Goal: Task Accomplishment & Management: Complete application form

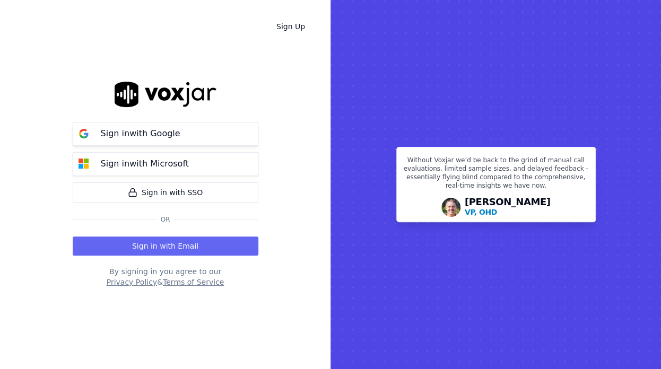
click at [172, 144] on button "Sign in with Google" at bounding box center [166, 134] width 186 height 24
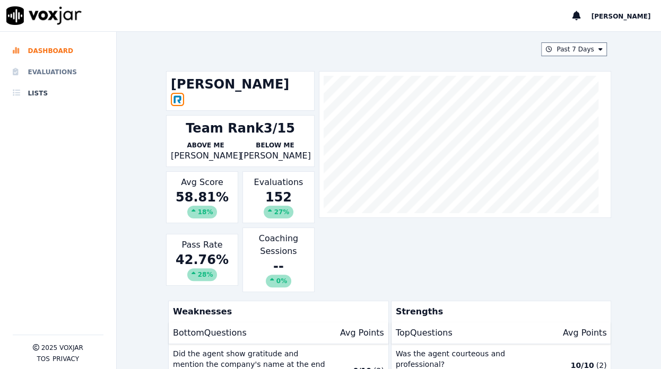
click at [46, 67] on li "Evaluations" at bounding box center [58, 72] width 91 height 21
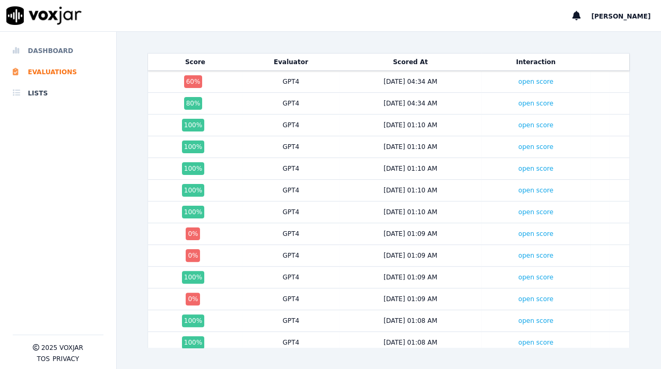
click at [49, 54] on li "Dashboard" at bounding box center [58, 50] width 91 height 21
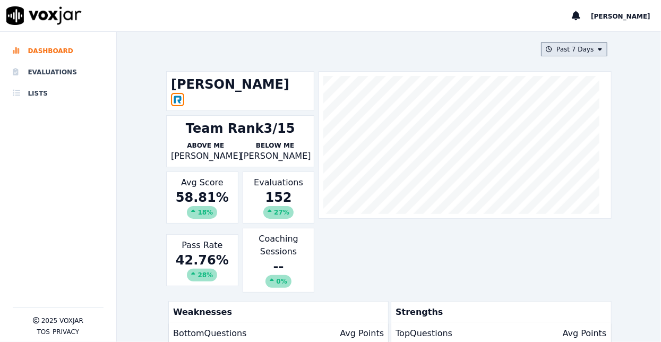
click at [559, 44] on button "Past 7 Days" at bounding box center [574, 49] width 66 height 14
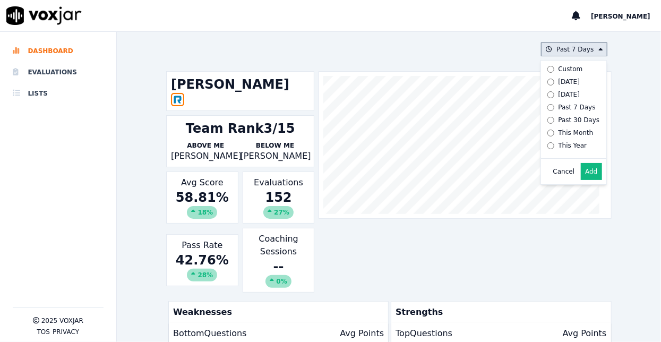
click at [581, 180] on button "Add" at bounding box center [591, 171] width 21 height 17
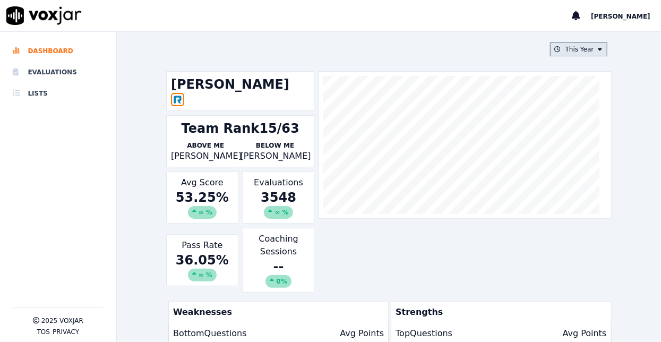
click at [566, 50] on button "This Year" at bounding box center [578, 49] width 57 height 14
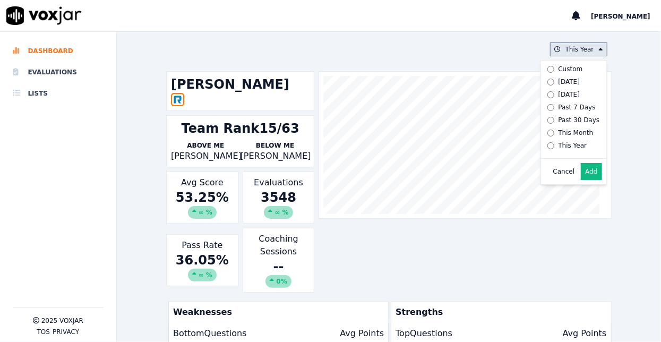
click at [558, 119] on div "Past 30 Days" at bounding box center [578, 120] width 41 height 8
click at [558, 104] on div "Past 7 Days" at bounding box center [576, 107] width 37 height 8
click at [581, 176] on button "Add" at bounding box center [591, 171] width 21 height 17
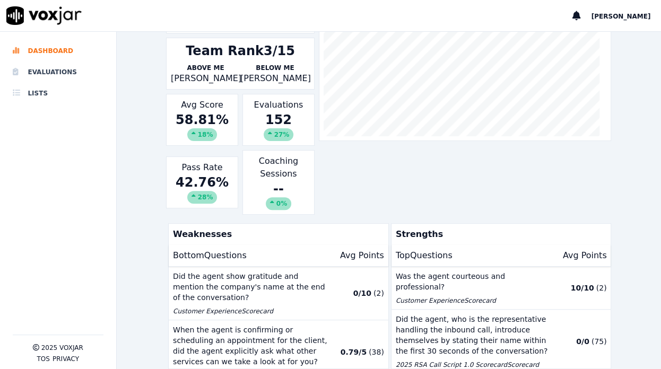
scroll to position [92, 0]
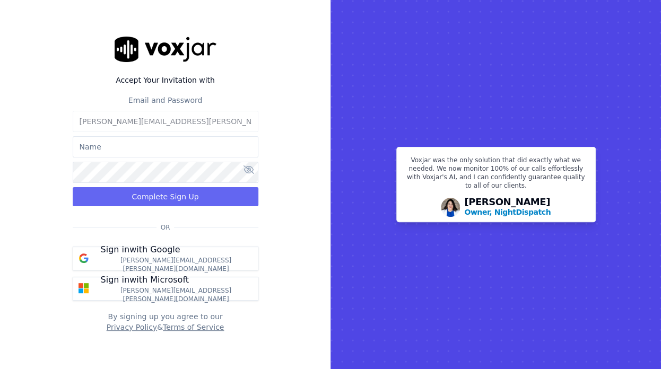
type input "[PERSON_NAME]"
click at [247, 172] on icon at bounding box center [249, 170] width 11 height 8
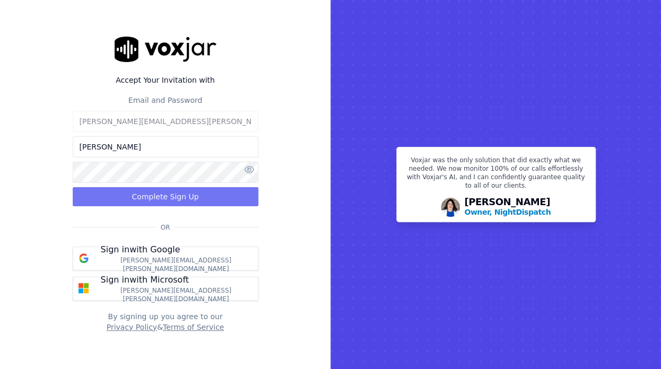
click at [186, 197] on button "Complete Sign Up" at bounding box center [166, 196] width 186 height 19
